Goal: Transaction & Acquisition: Obtain resource

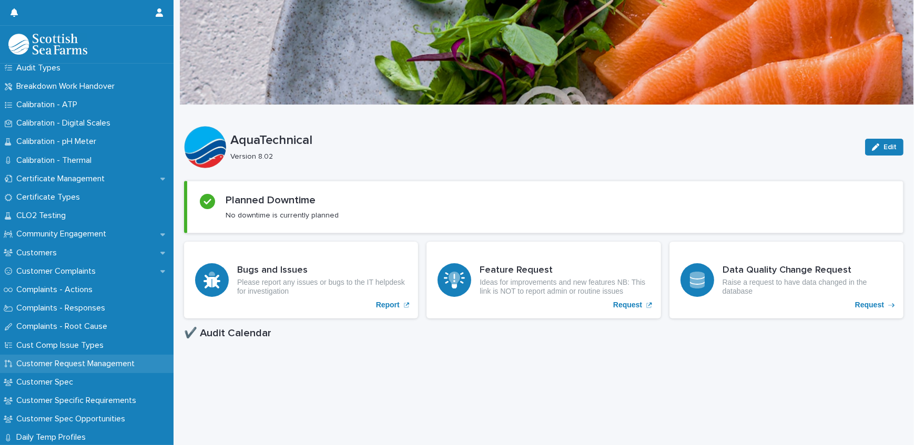
scroll to position [478, 0]
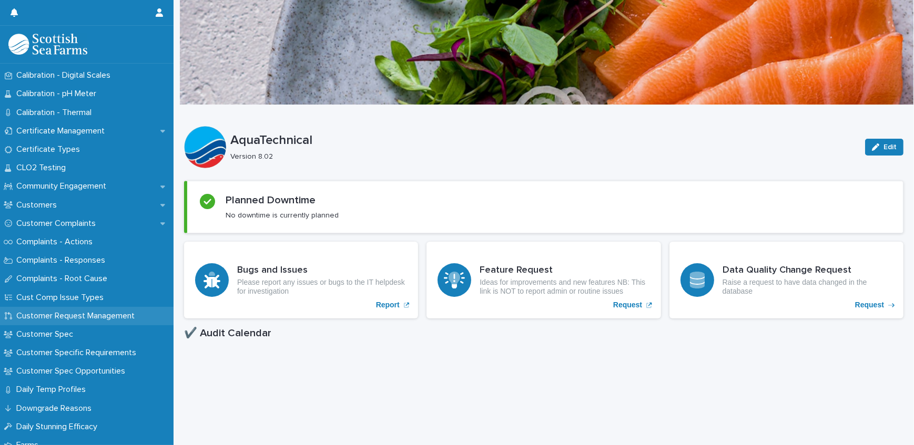
click at [96, 321] on p "Customer Request Management" at bounding box center [77, 316] width 131 height 10
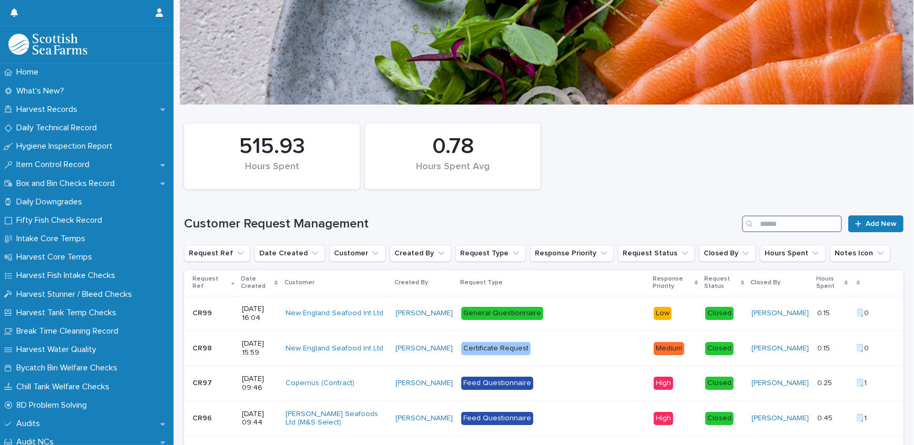
click at [759, 221] on input "Search" at bounding box center [792, 224] width 100 height 17
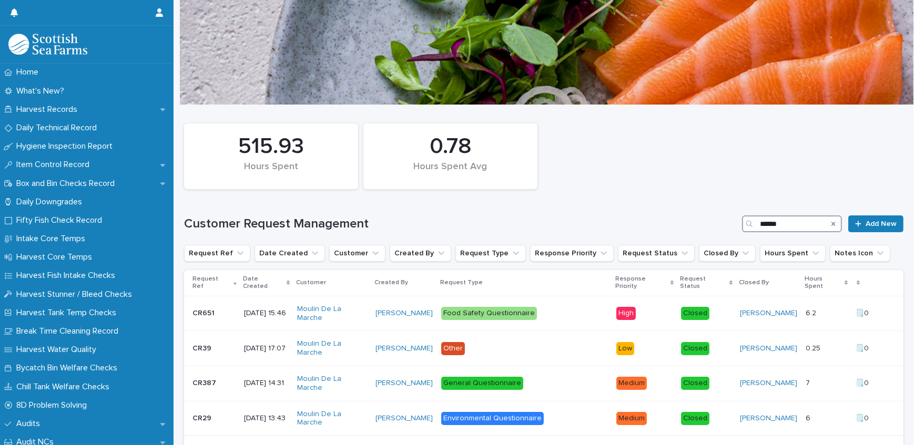
type input "******"
click at [225, 314] on p at bounding box center [213, 313] width 43 height 9
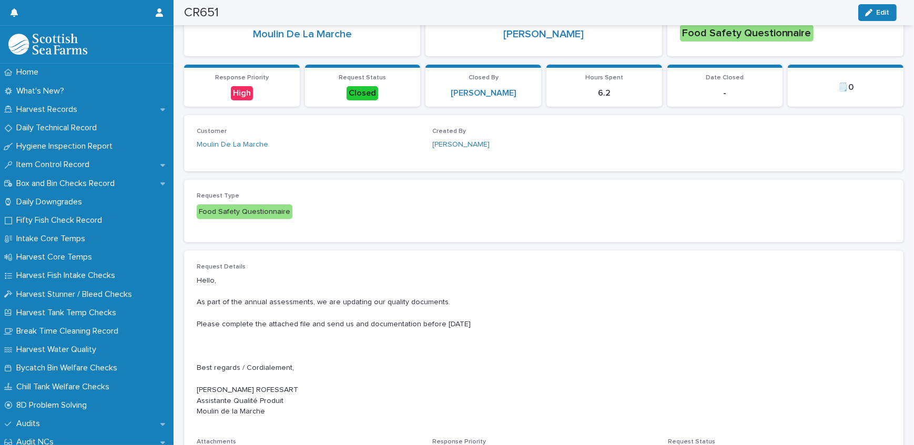
scroll to position [382, 0]
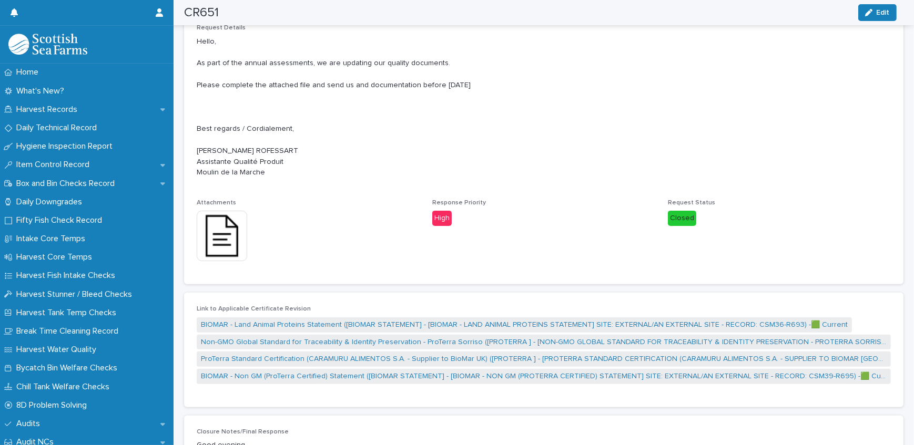
click at [194, 228] on div "Request Details Hello, As part of the annual assessments, we are updating our q…" at bounding box center [543, 148] width 719 height 273
click at [227, 228] on img at bounding box center [222, 236] width 50 height 50
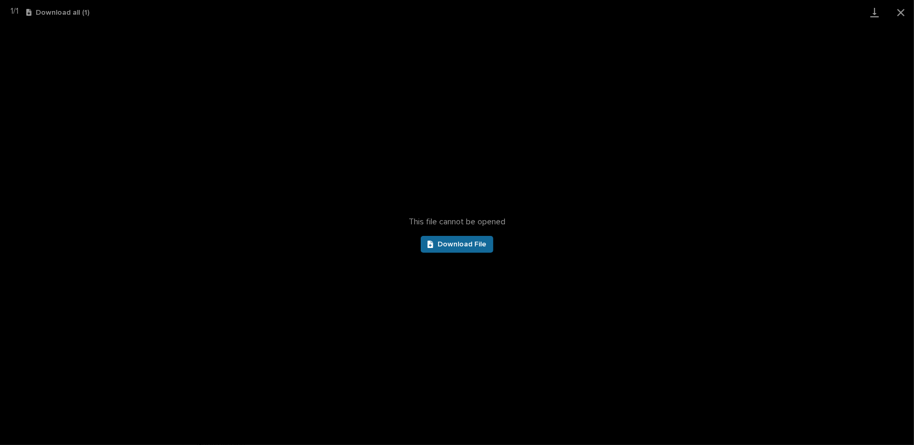
click at [456, 248] on link "Download File" at bounding box center [457, 244] width 73 height 17
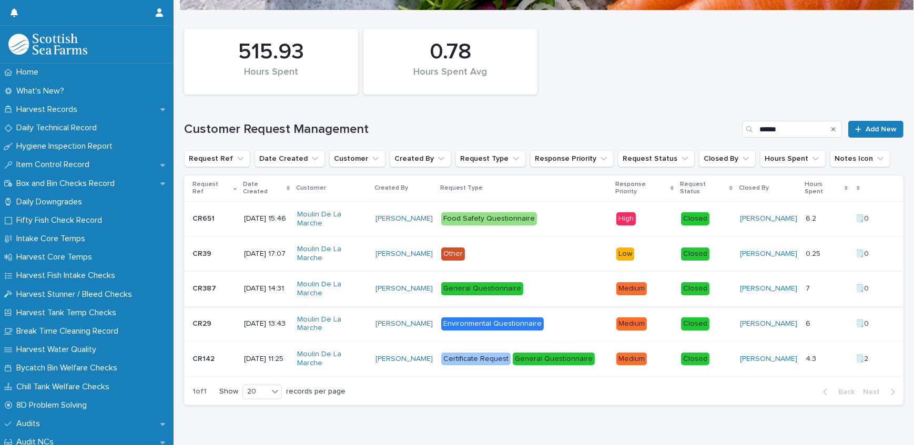
scroll to position [95, 0]
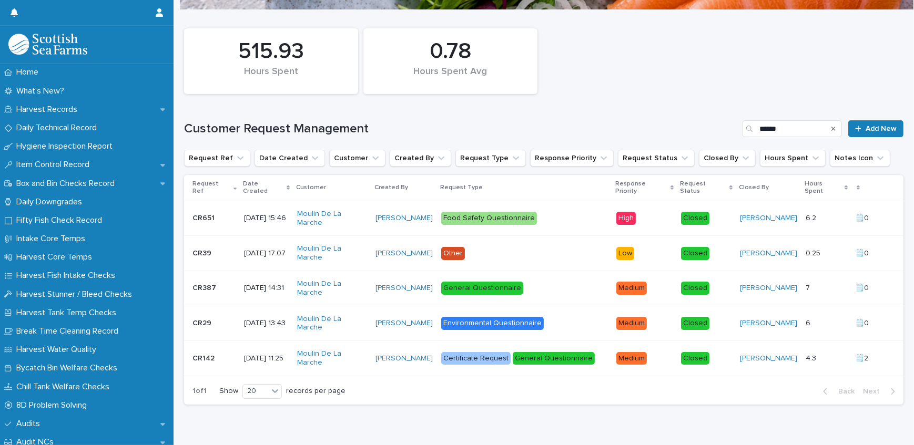
click at [257, 219] on p "[DATE] 15:46" at bounding box center [266, 218] width 45 height 9
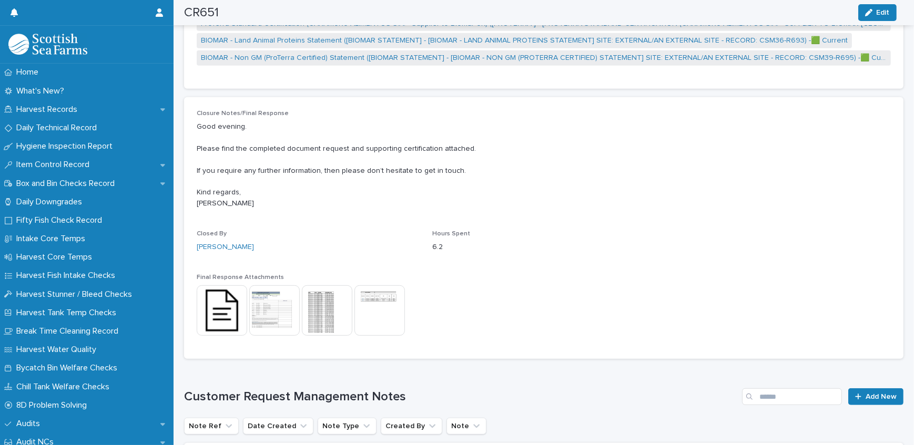
scroll to position [718, 0]
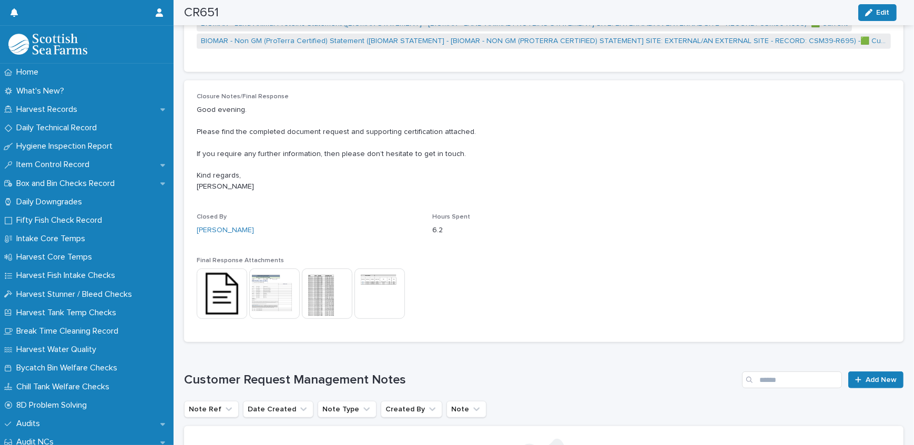
click at [223, 287] on img at bounding box center [222, 294] width 50 height 50
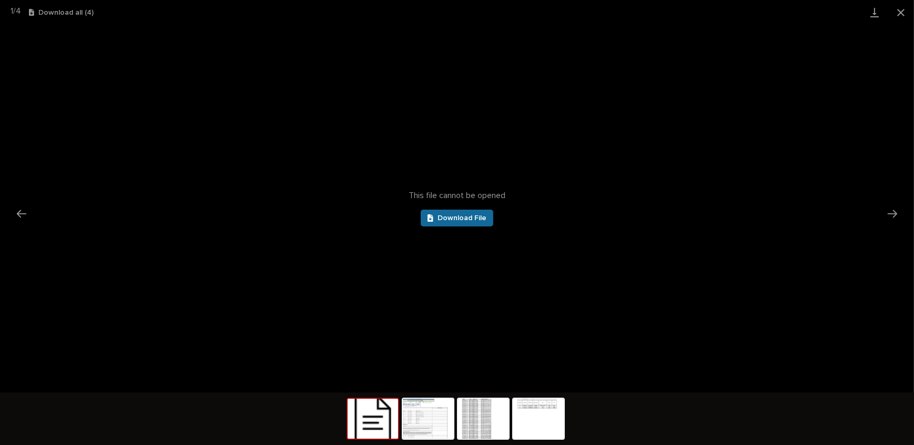
click at [453, 210] on link "Download File" at bounding box center [457, 218] width 73 height 17
click at [642, 90] on div "This file cannot be opened Download File" at bounding box center [457, 209] width 914 height 368
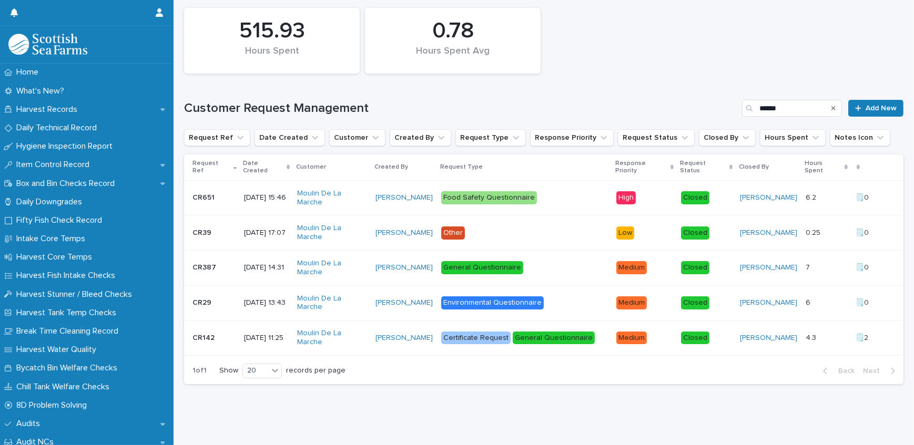
scroll to position [122, 0]
click at [200, 261] on p "CR387" at bounding box center [205, 266] width 26 height 11
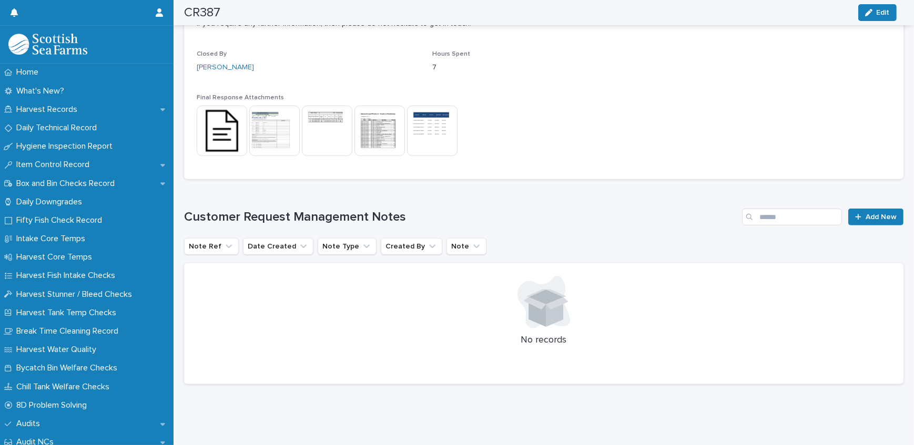
scroll to position [809, 0]
click at [224, 126] on img at bounding box center [222, 131] width 50 height 50
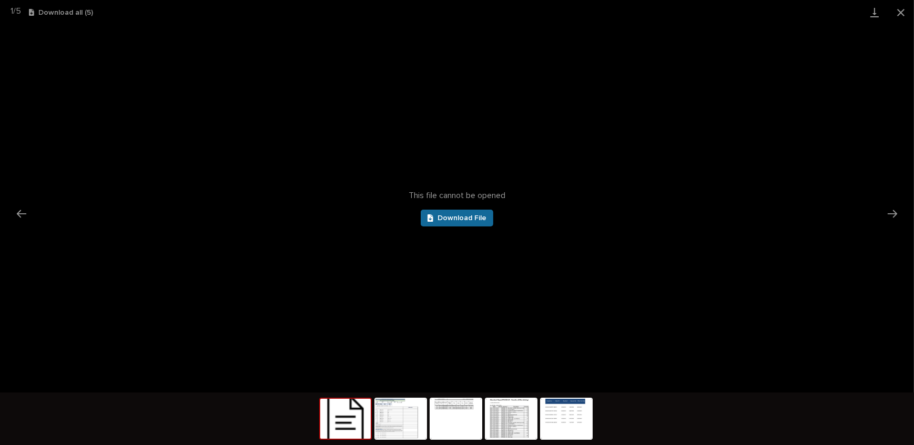
scroll to position [0, 0]
click at [470, 216] on span "Download File" at bounding box center [461, 218] width 49 height 7
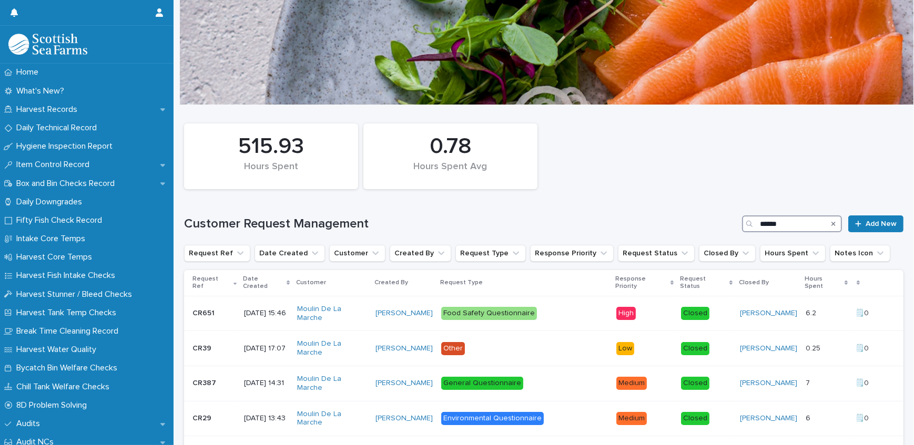
click at [759, 221] on input "******" at bounding box center [792, 224] width 100 height 17
click at [781, 221] on input "******" at bounding box center [792, 224] width 100 height 17
type input "*"
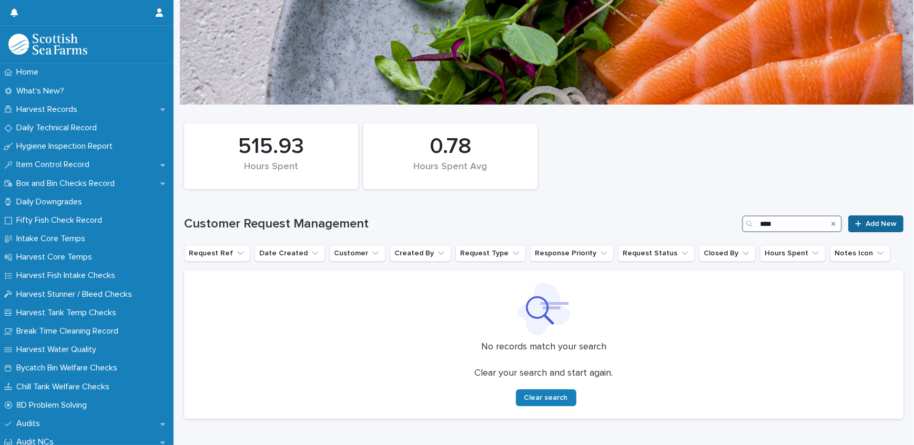
type input "****"
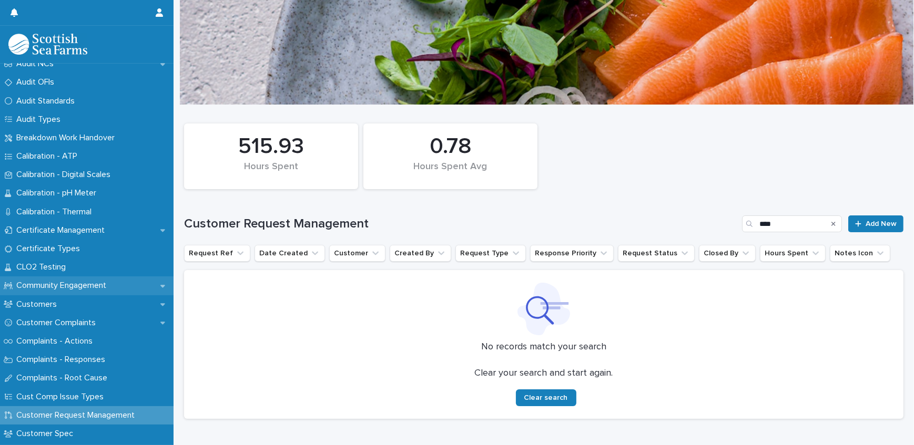
scroll to position [382, 0]
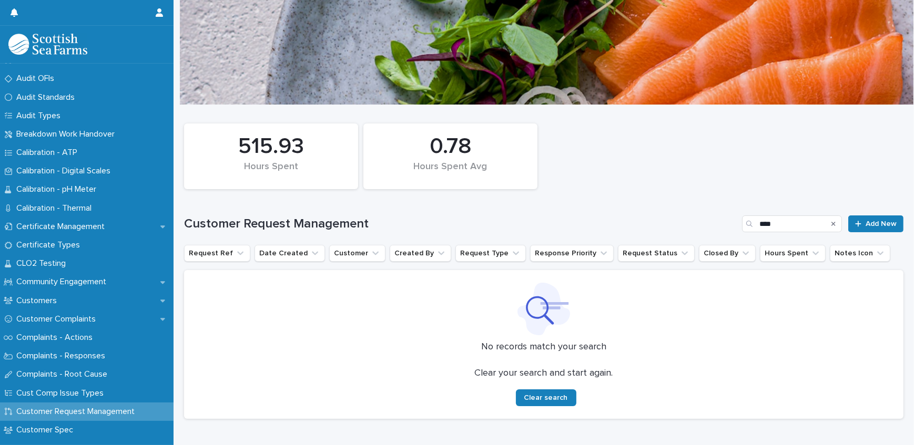
click at [123, 417] on div "Customer Request Management" at bounding box center [87, 412] width 174 height 18
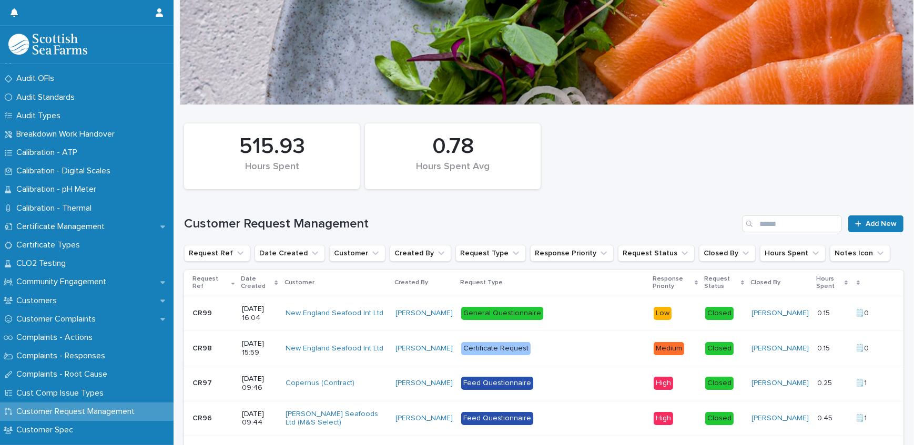
click at [767, 225] on input "Search" at bounding box center [792, 224] width 100 height 17
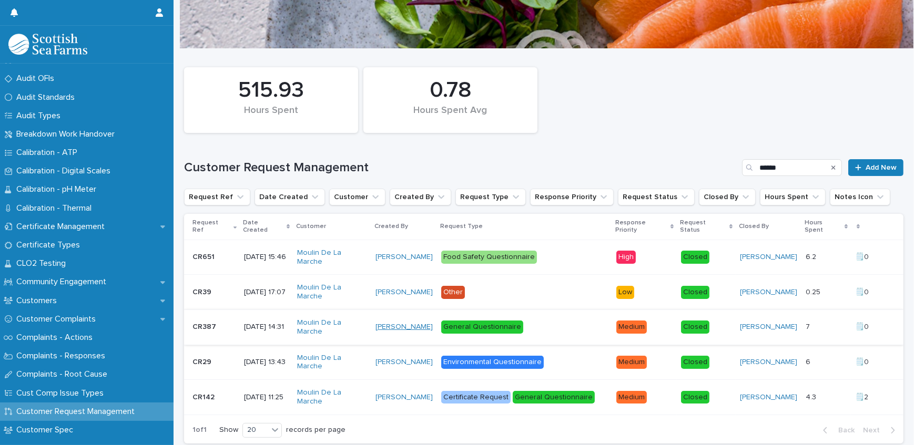
scroll to position [122, 0]
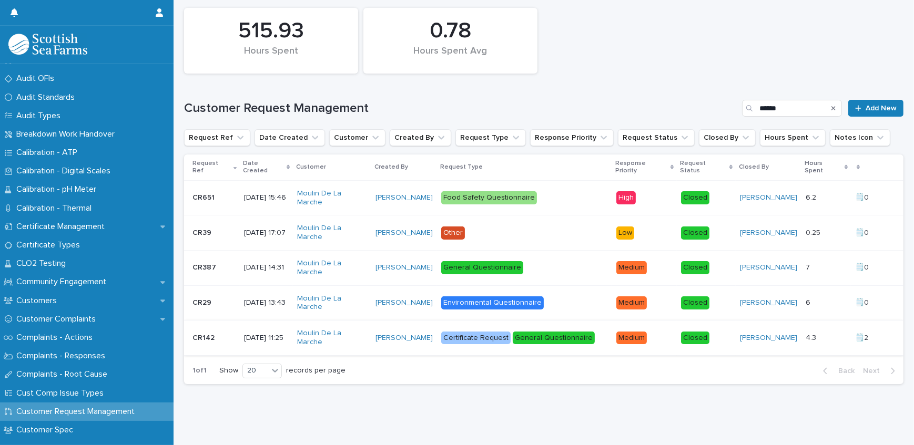
type input "******"
click at [211, 332] on p "CR142" at bounding box center [204, 337] width 24 height 11
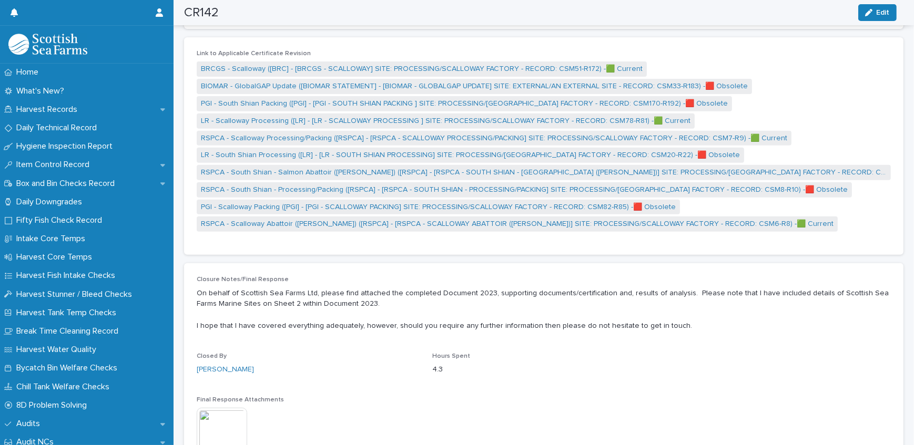
scroll to position [287, 0]
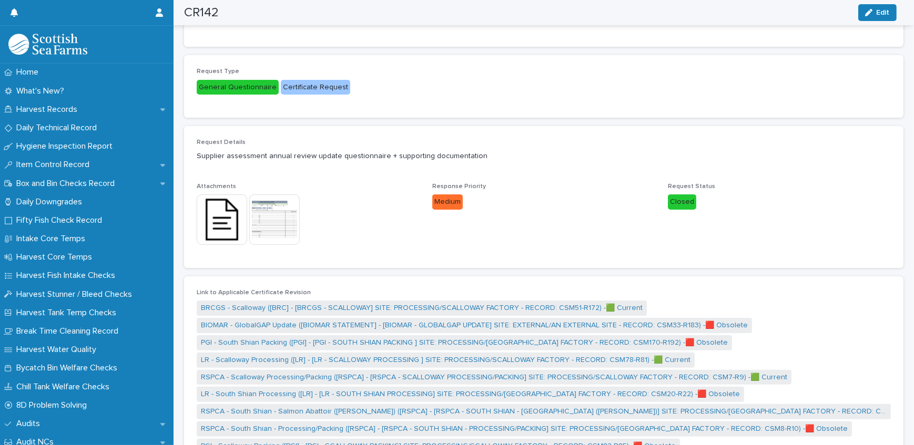
click at [257, 195] on img at bounding box center [274, 220] width 50 height 50
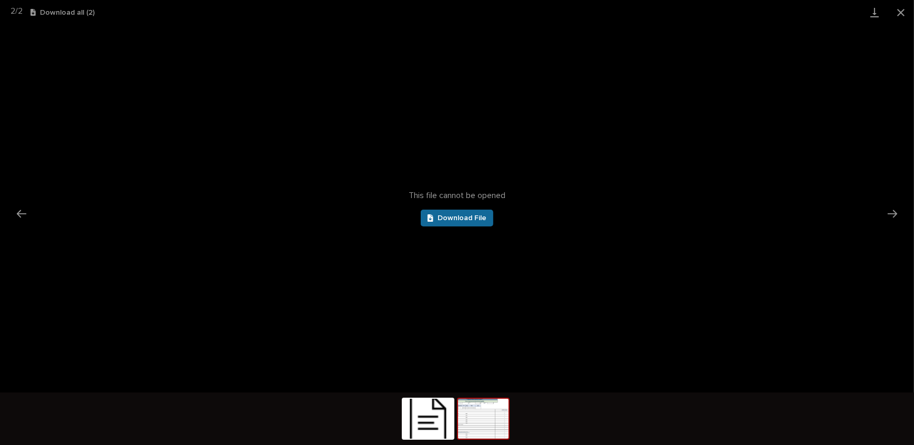
click at [462, 220] on span "Download File" at bounding box center [461, 218] width 49 height 7
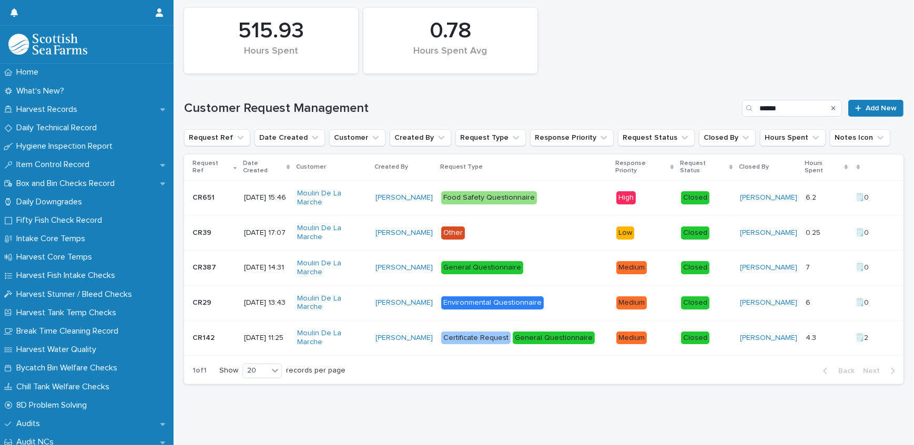
scroll to position [122, 0]
click at [201, 261] on p "CR387" at bounding box center [205, 266] width 26 height 11
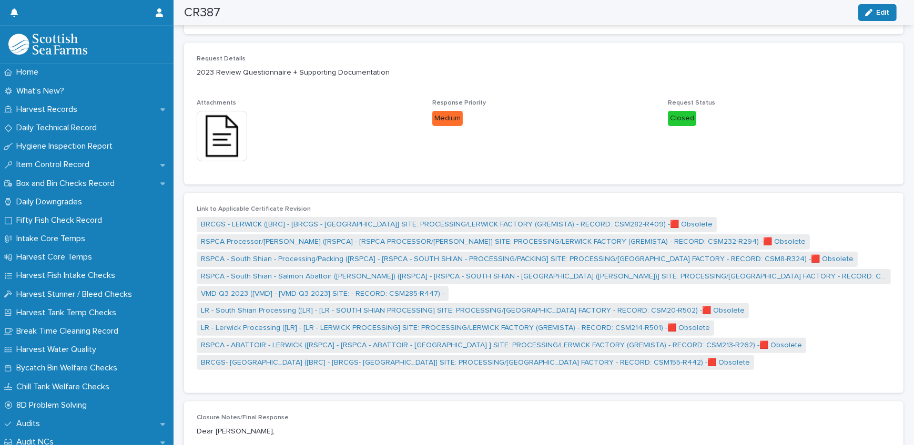
scroll to position [331, 0]
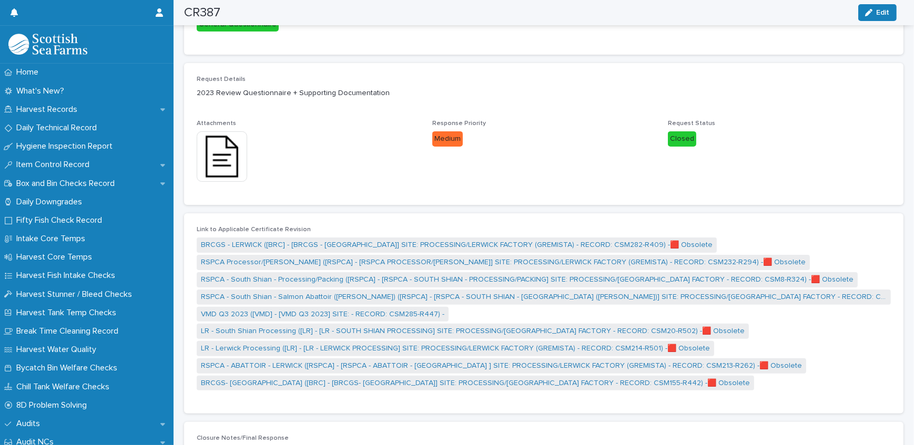
click at [225, 167] on img at bounding box center [222, 156] width 50 height 50
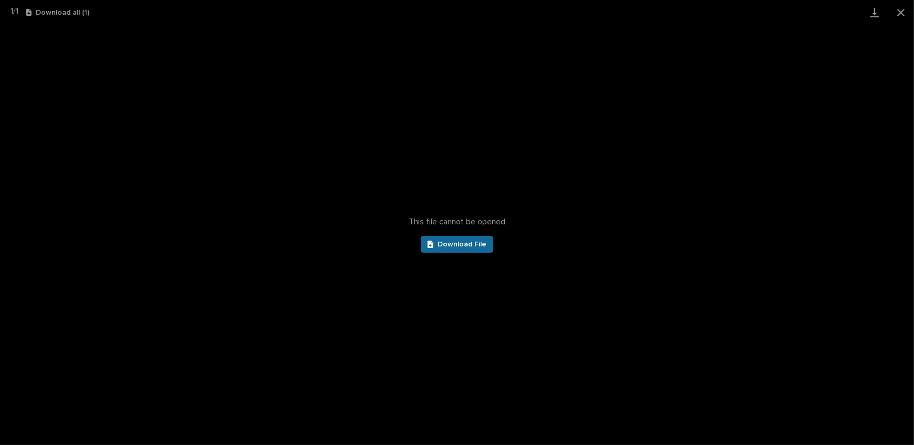
click at [460, 241] on span "Download File" at bounding box center [461, 244] width 49 height 7
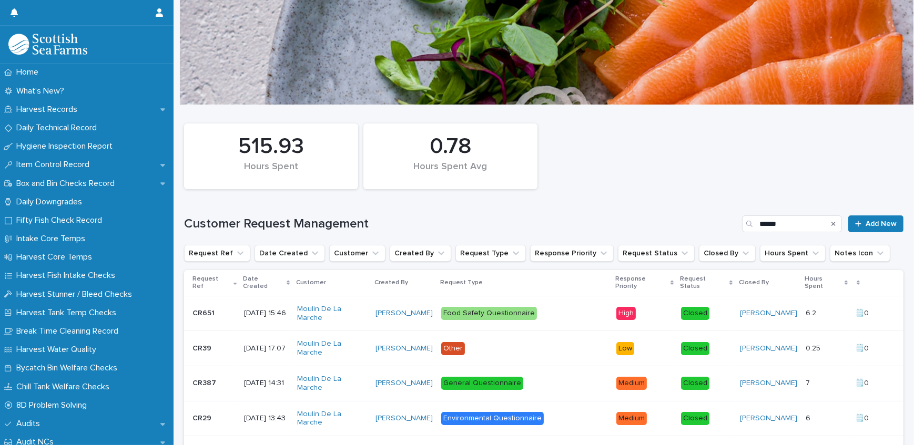
click at [208, 352] on p "CR39" at bounding box center [202, 347] width 21 height 11
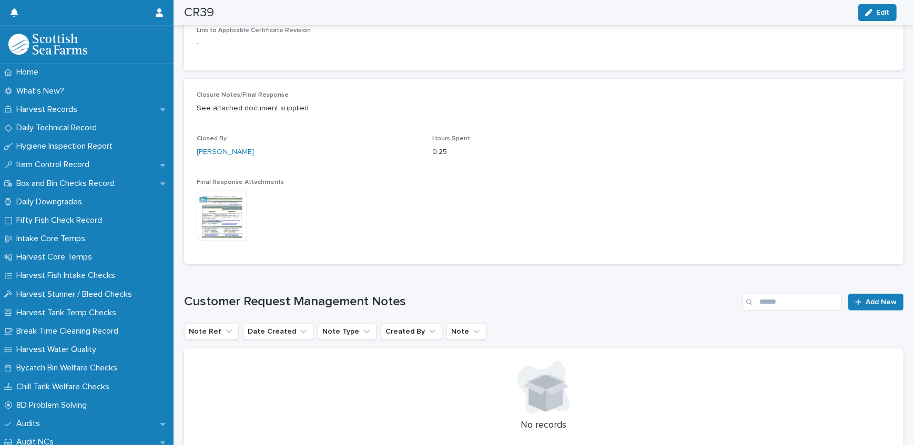
scroll to position [526, 0]
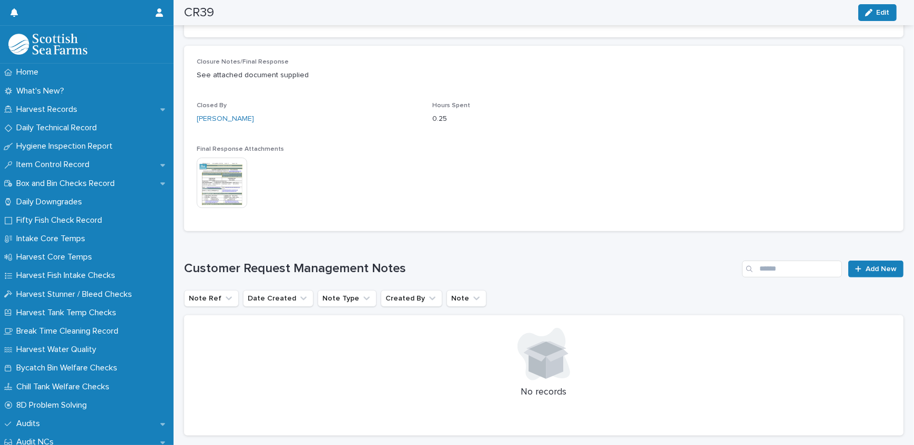
click at [231, 175] on img at bounding box center [222, 183] width 50 height 50
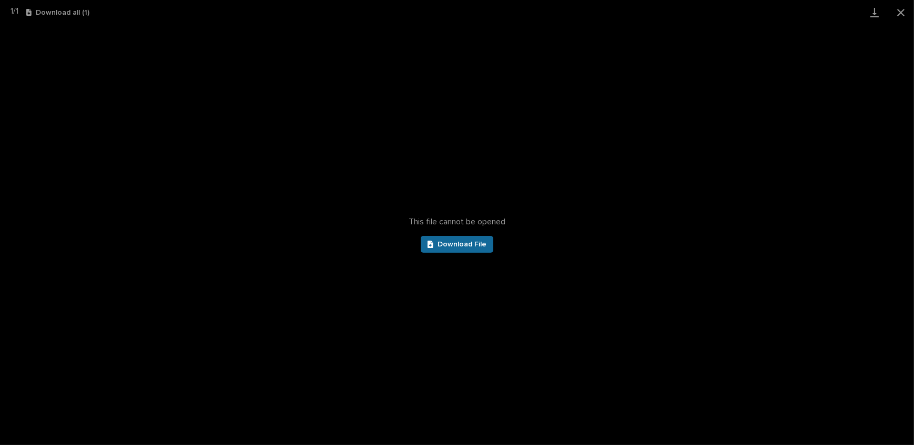
click at [440, 238] on link "Download File" at bounding box center [457, 244] width 73 height 17
